Goal: Information Seeking & Learning: Learn about a topic

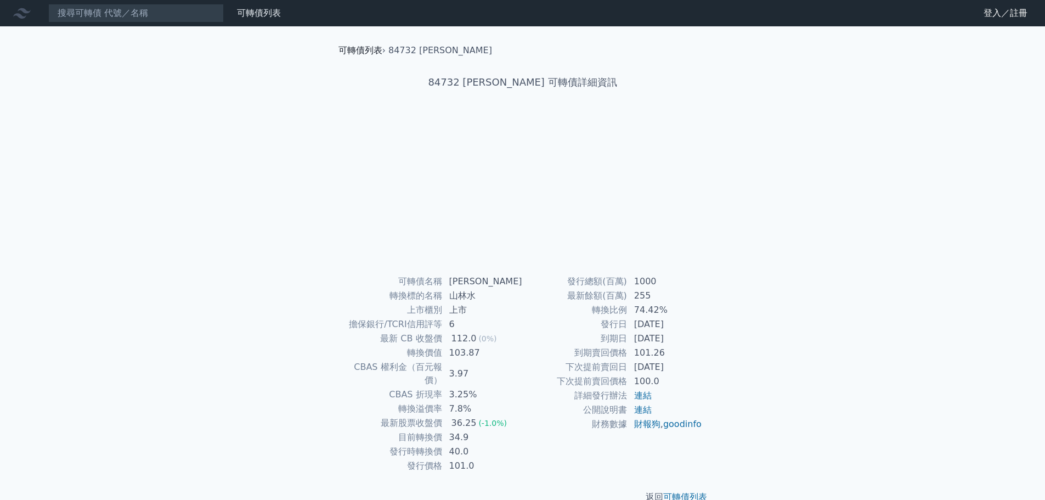
click at [354, 52] on link "可轉債列表" at bounding box center [360, 50] width 44 height 10
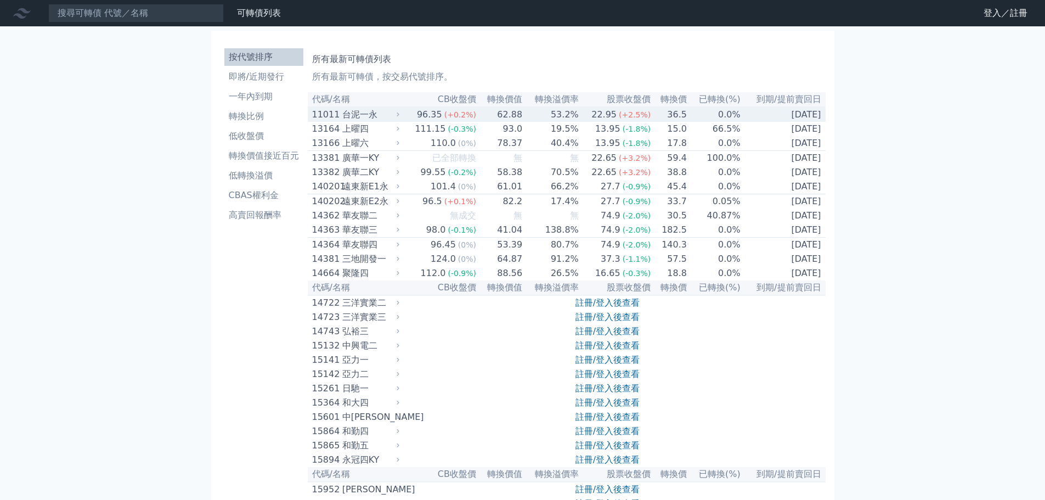
scroll to position [4393, 0]
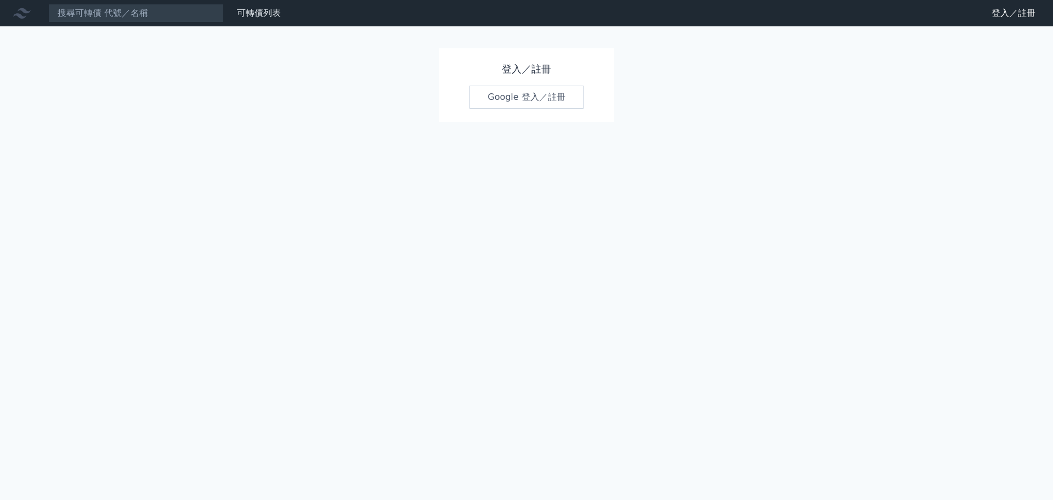
drag, startPoint x: 533, startPoint y: 110, endPoint x: 531, endPoint y: 102, distance: 8.0
click at [533, 110] on div "登入／註冊 Google 登入／註冊" at bounding box center [527, 85] width 176 height 74
click at [530, 101] on link "Google 登入／註冊" at bounding box center [527, 97] width 114 height 23
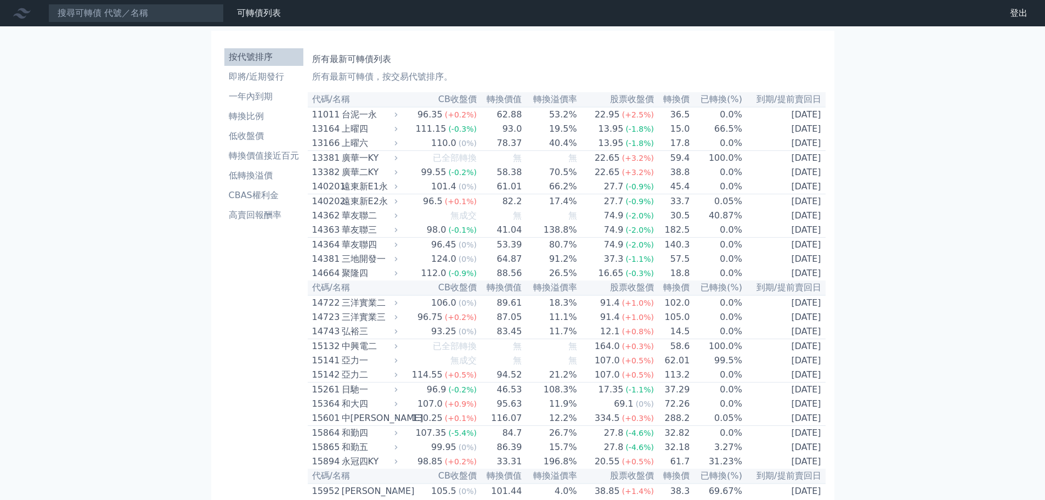
scroll to position [4429, 0]
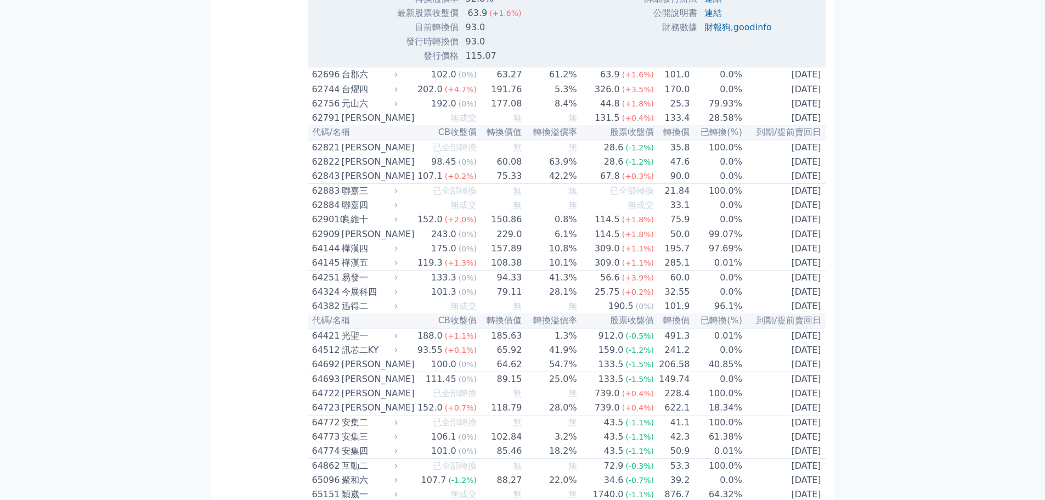
scroll to position [4703, 0]
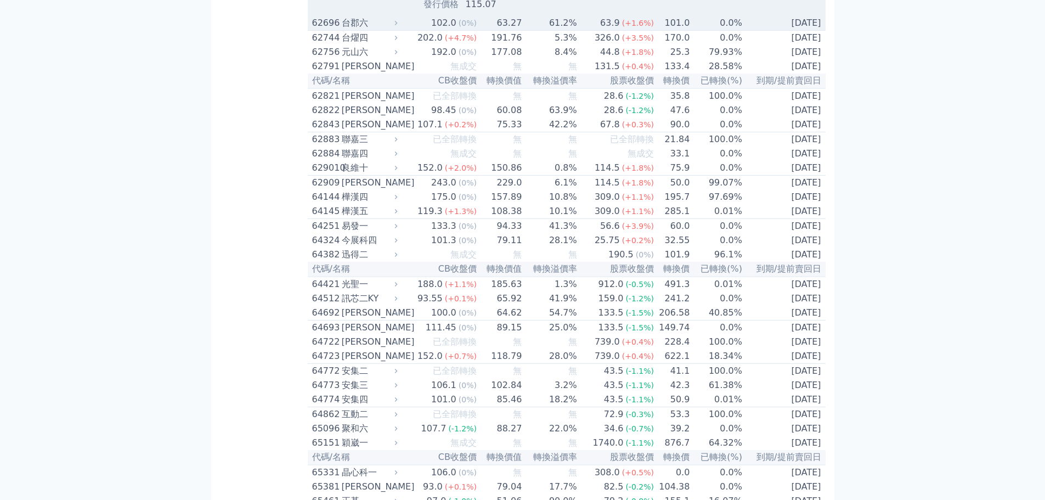
click at [561, 31] on td "61.2%" at bounding box center [549, 23] width 55 height 15
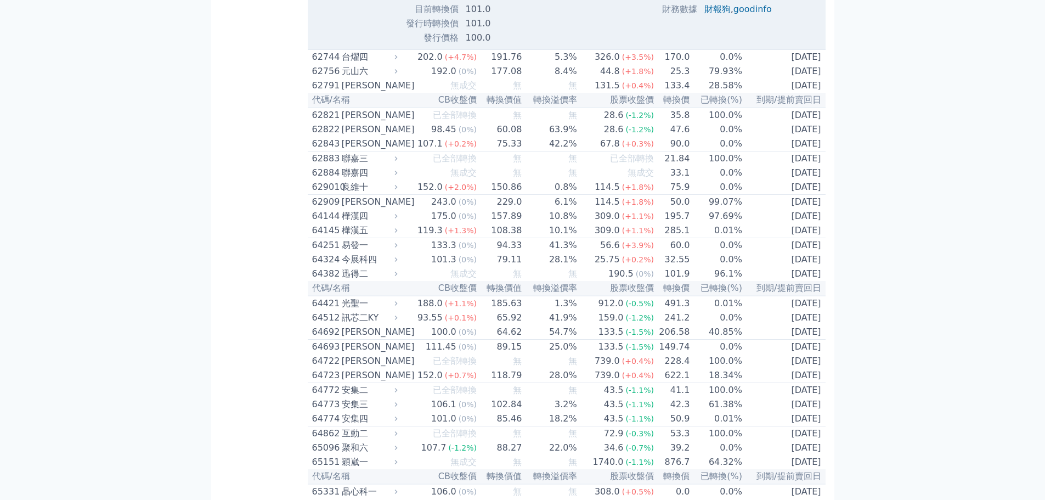
scroll to position [4977, 0]
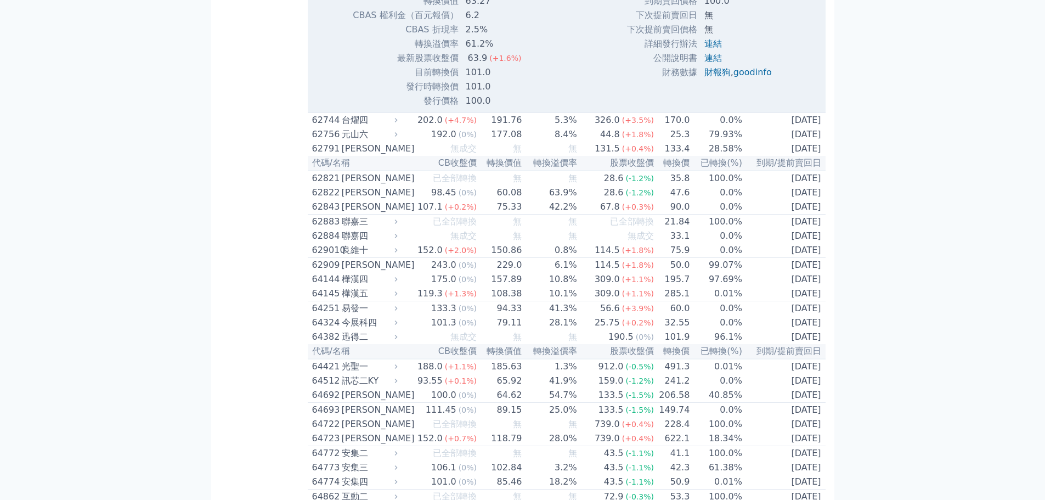
click at [470, 22] on td "6.2" at bounding box center [513, 15] width 108 height 14
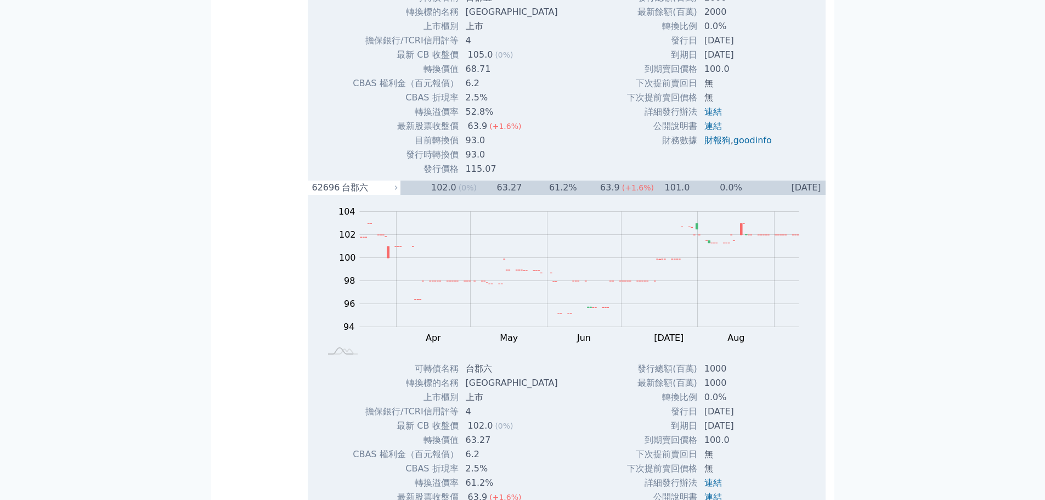
scroll to position [4758, 0]
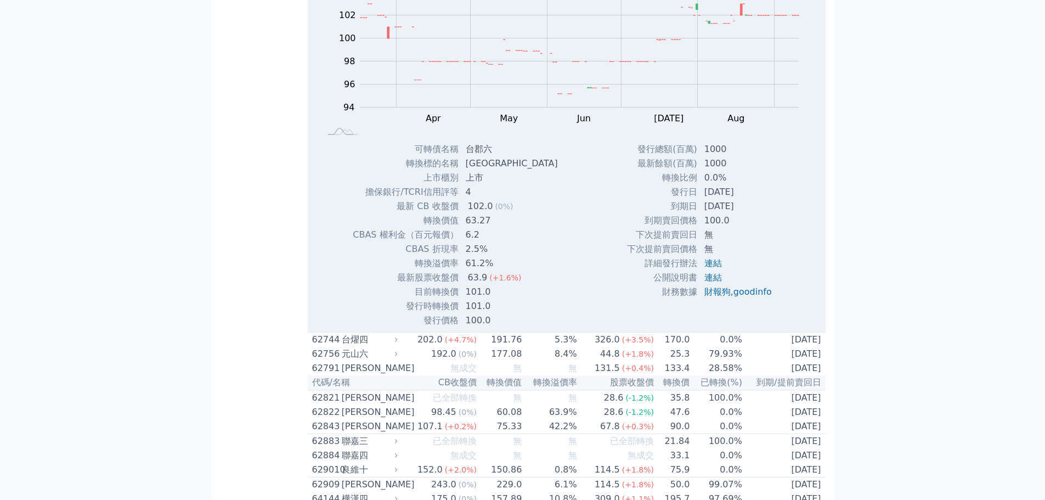
drag, startPoint x: 425, startPoint y: 242, endPoint x: 501, endPoint y: 255, distance: 76.7
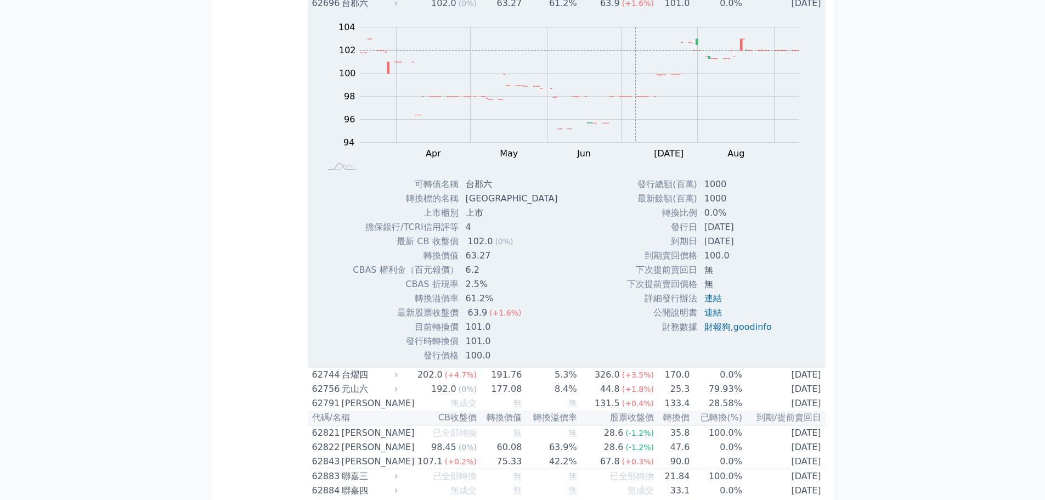
scroll to position [4703, 0]
